Goal: Information Seeking & Learning: Learn about a topic

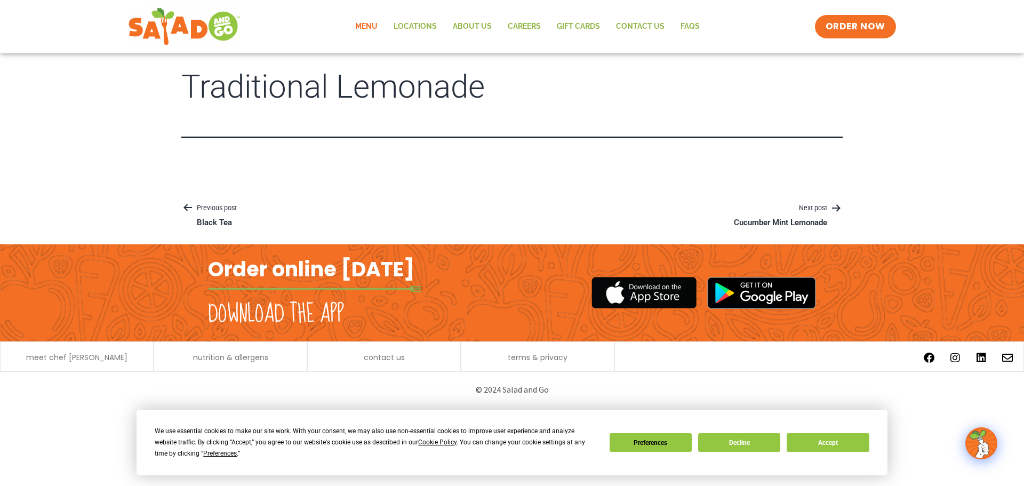
click at [359, 26] on link "Menu" at bounding box center [366, 26] width 38 height 25
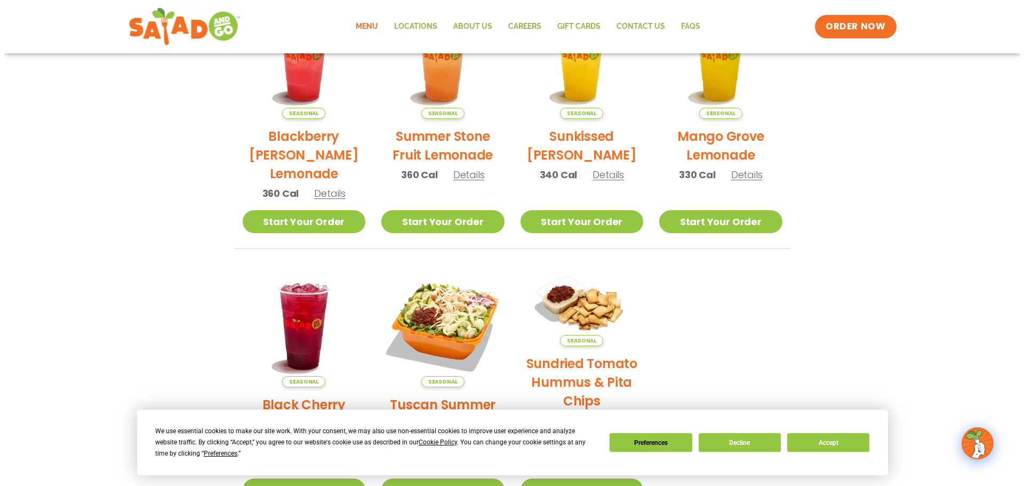
scroll to position [160, 0]
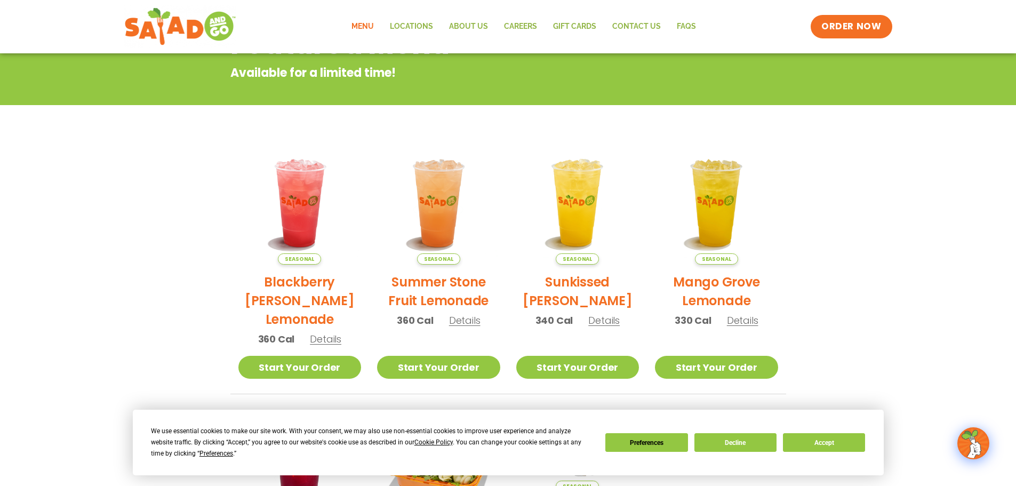
click at [458, 326] on span "Details" at bounding box center [464, 320] width 31 height 13
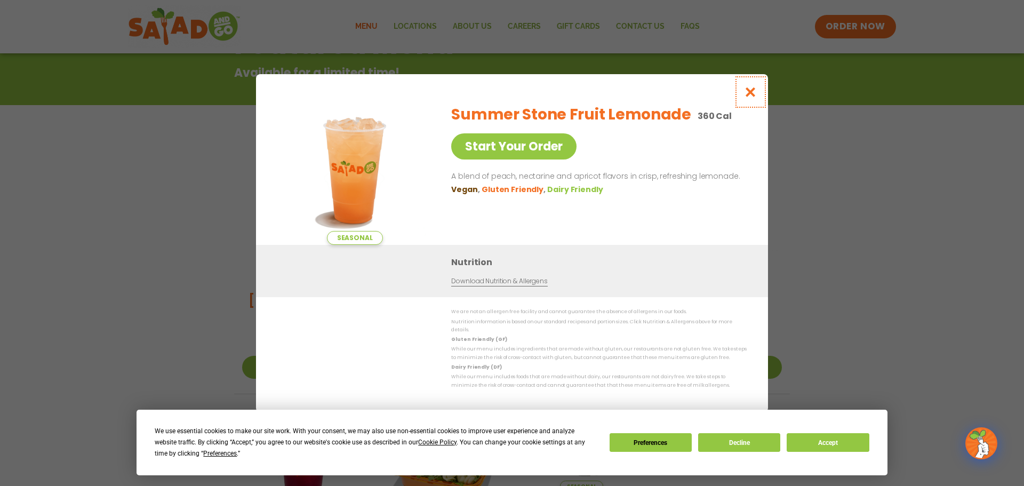
click at [754, 93] on icon "Close modal" at bounding box center [750, 91] width 13 height 11
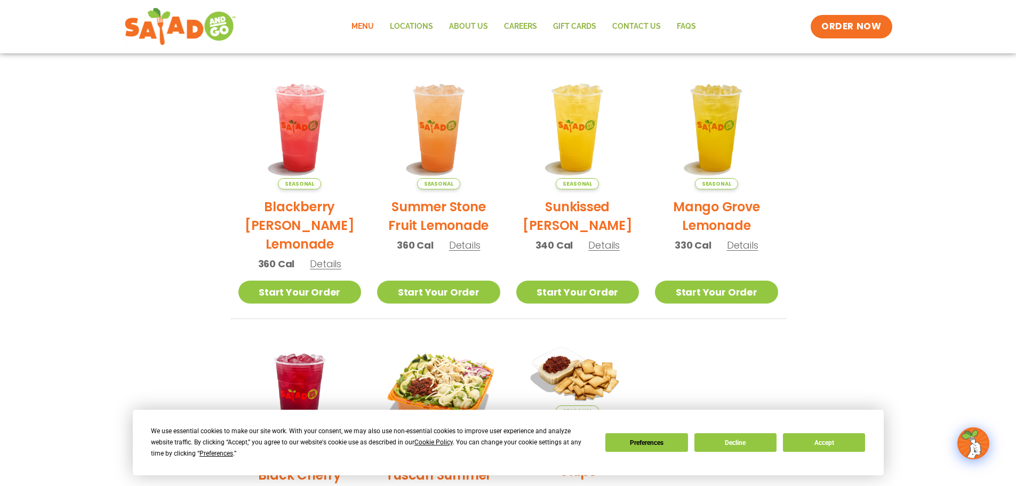
scroll to position [171, 0]
